Goal: Information Seeking & Learning: Learn about a topic

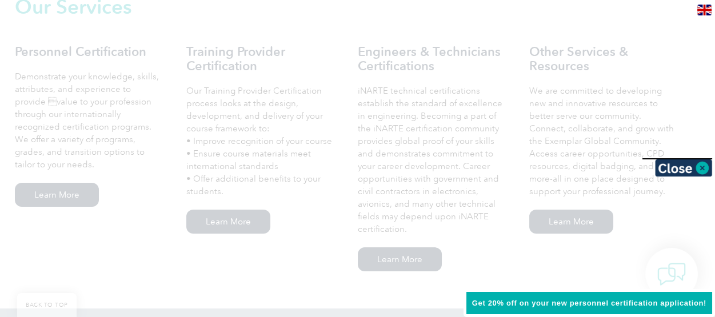
scroll to position [824, 0]
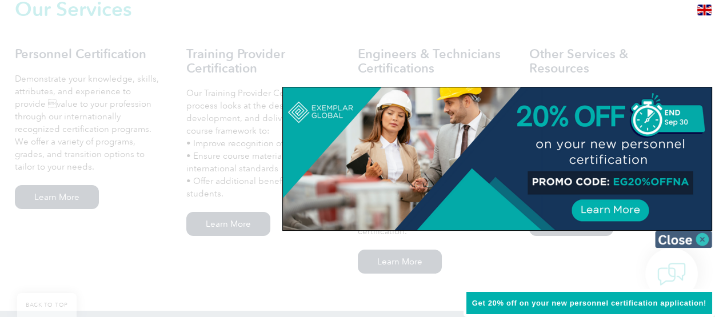
click at [703, 238] on img at bounding box center [683, 239] width 57 height 17
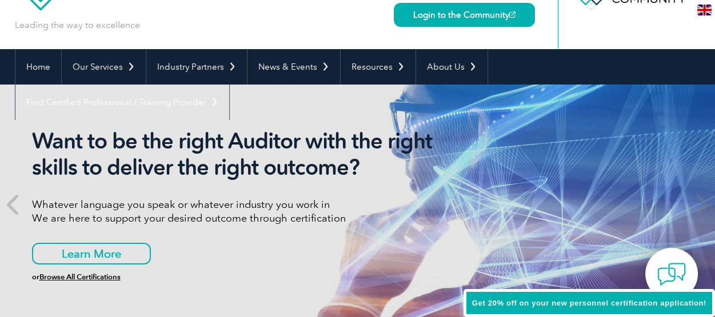
scroll to position [57, 0]
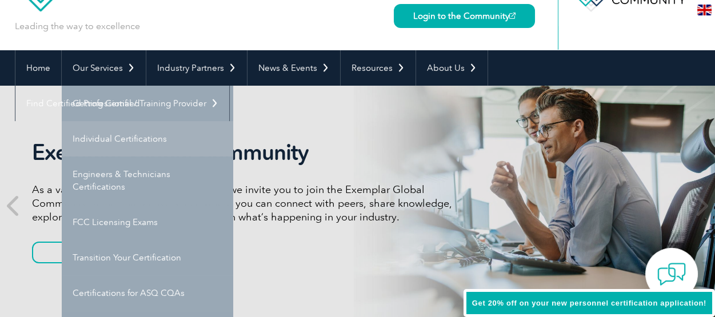
click at [124, 135] on link "Individual Certifications" at bounding box center [147, 138] width 171 height 35
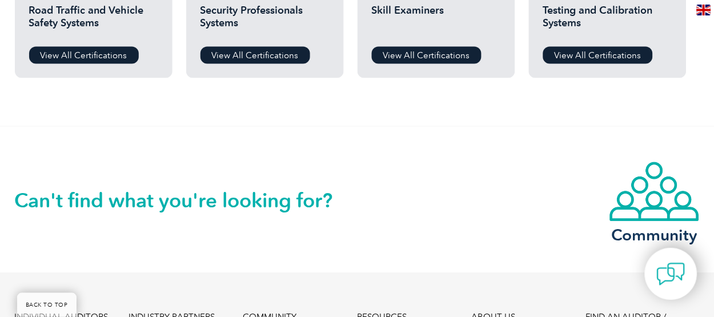
scroll to position [1064, 0]
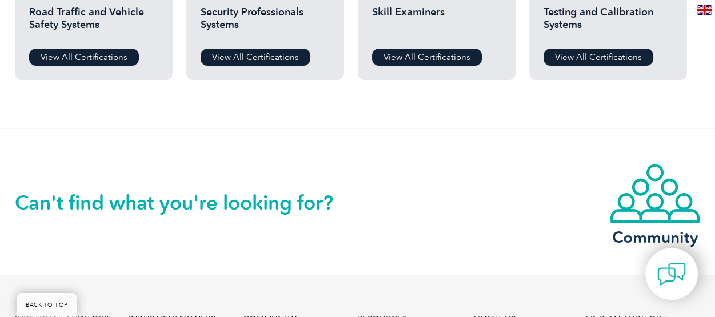
drag, startPoint x: 311, startPoint y: 225, endPoint x: 545, endPoint y: 162, distance: 242.0
click at [545, 162] on div "Can't find what you're looking for? Community" at bounding box center [358, 202] width 686 height 146
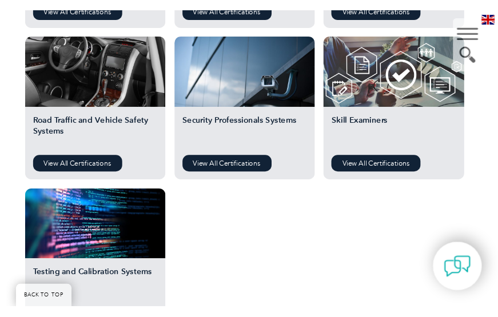
scroll to position [1035, 0]
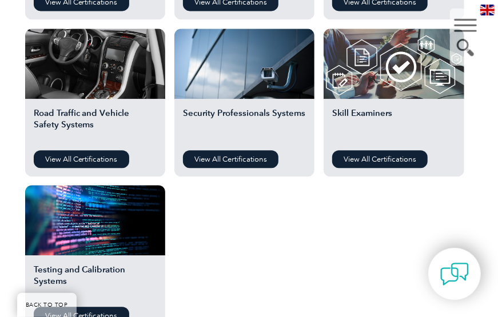
drag, startPoint x: 500, startPoint y: 149, endPoint x: 453, endPoint y: 145, distance: 47.0
click at [453, 145] on div "Skill Examiners View All Certifications" at bounding box center [393, 138] width 141 height 78
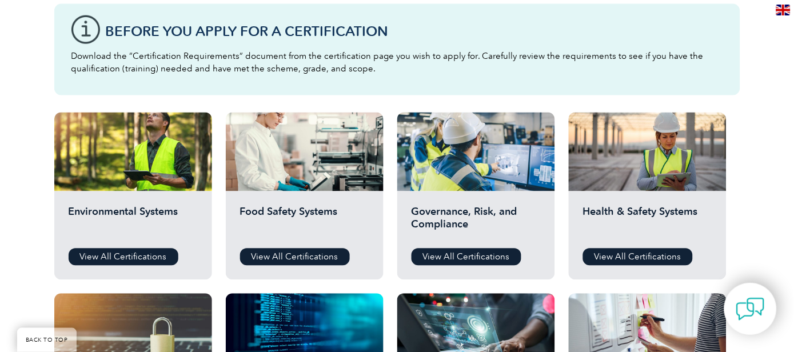
scroll to position [330, 0]
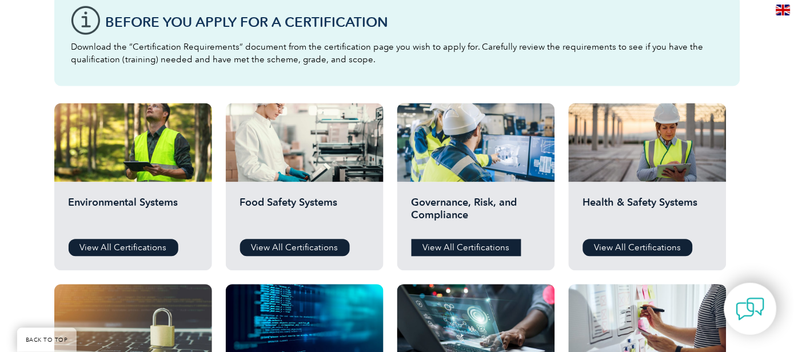
click at [476, 246] on link "View All Certifications" at bounding box center [466, 247] width 110 height 17
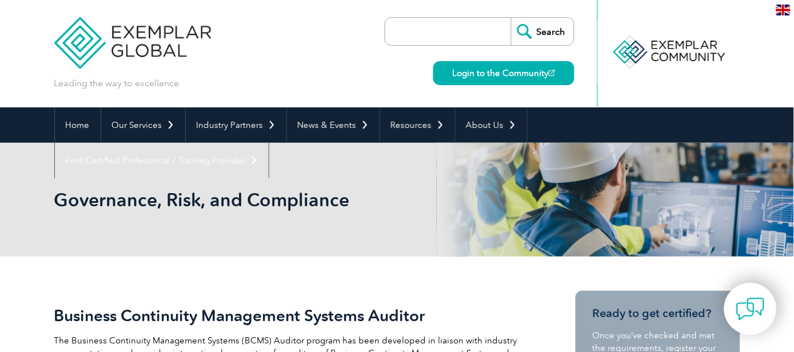
click at [434, 25] on input "search" at bounding box center [451, 31] width 120 height 27
type input "ESG lead implementer"
click at [542, 31] on input "Search" at bounding box center [542, 31] width 63 height 27
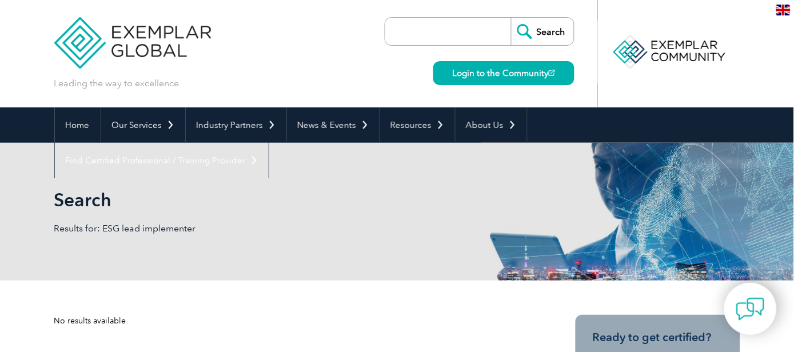
click at [446, 33] on input "search" at bounding box center [451, 31] width 120 height 27
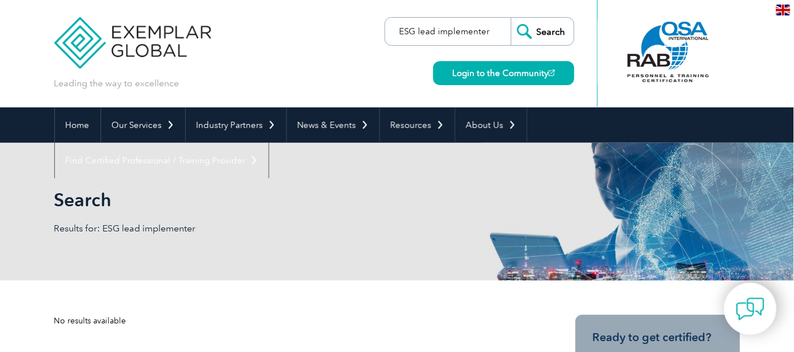
click at [404, 30] on input "ESG lead implementer" at bounding box center [451, 31] width 120 height 27
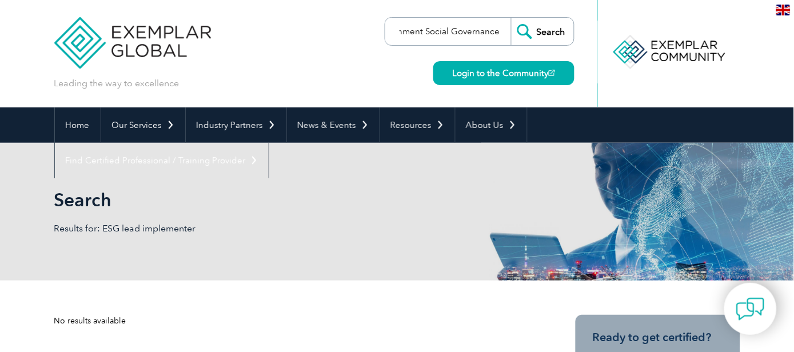
scroll to position [0, 26]
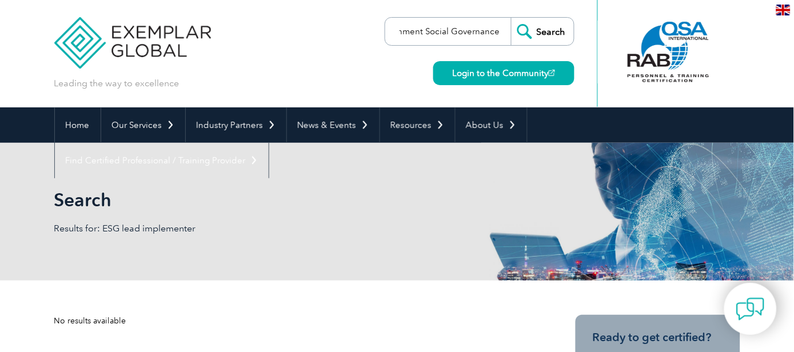
type input "Environment Social Governance"
click at [550, 31] on input "Search" at bounding box center [542, 31] width 63 height 27
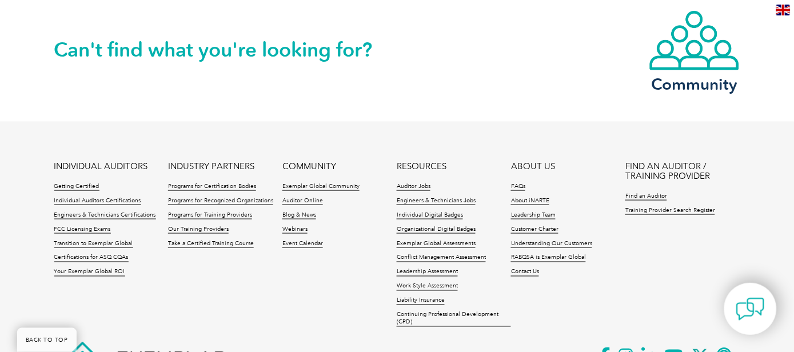
scroll to position [1051, 0]
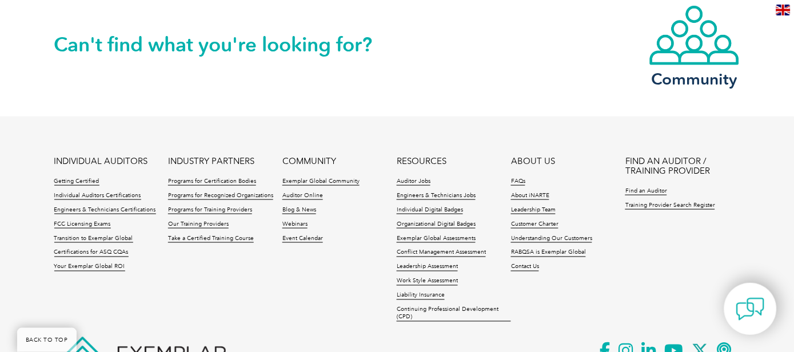
drag, startPoint x: 800, startPoint y: 72, endPoint x: 798, endPoint y: 308, distance: 236.5
click at [86, 249] on link "Certifications for ASQ CQAs" at bounding box center [91, 253] width 74 height 8
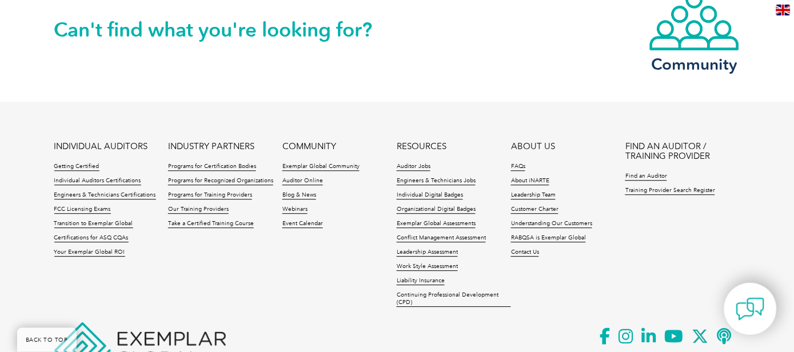
scroll to position [1322, 0]
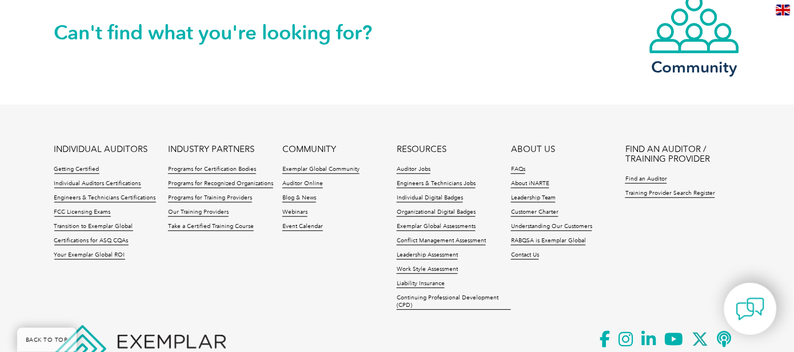
drag, startPoint x: 798, startPoint y: 35, endPoint x: 782, endPoint y: 290, distance: 255.3
click at [87, 223] on link "Transition to Exemplar Global" at bounding box center [93, 227] width 79 height 8
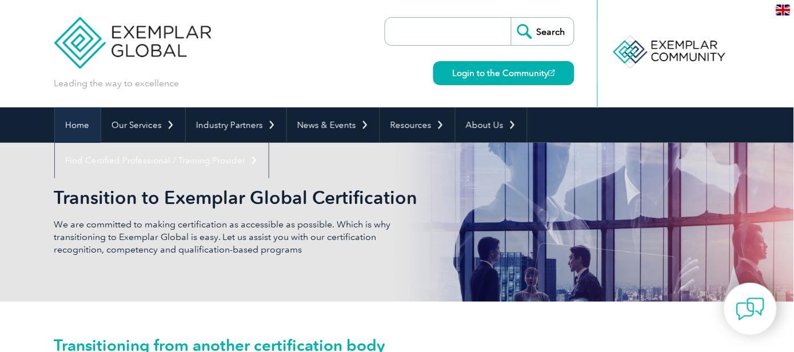
click at [75, 125] on link "Home" at bounding box center [78, 124] width 46 height 35
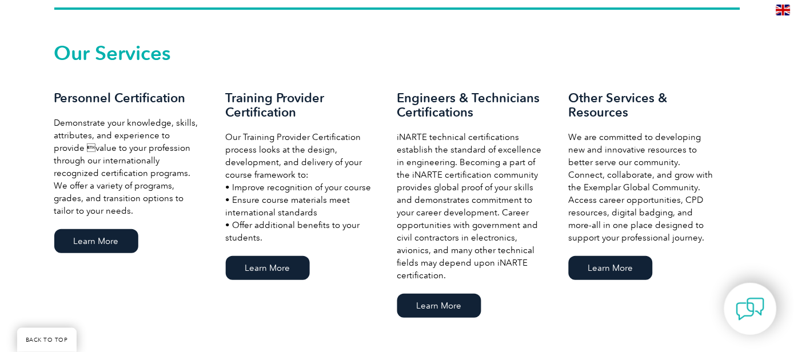
scroll to position [791, 0]
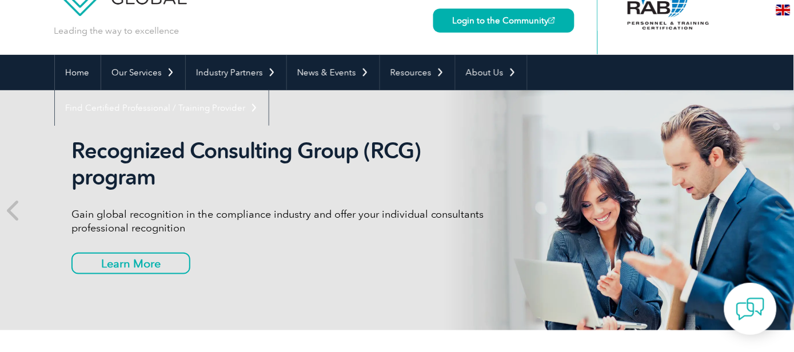
scroll to position [0, 0]
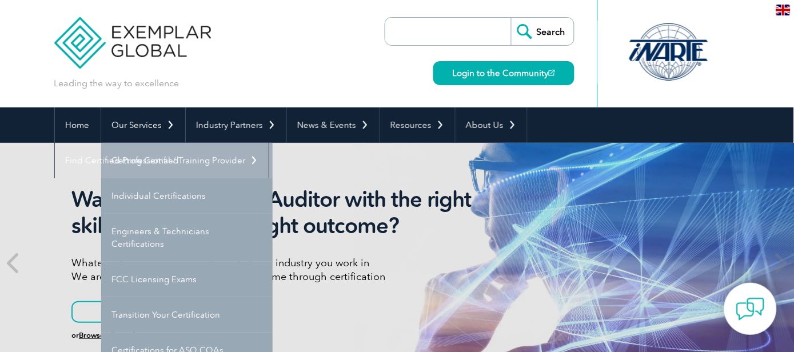
click at [133, 161] on link "Getting Certified" at bounding box center [186, 160] width 171 height 35
